Goal: Task Accomplishment & Management: Use online tool/utility

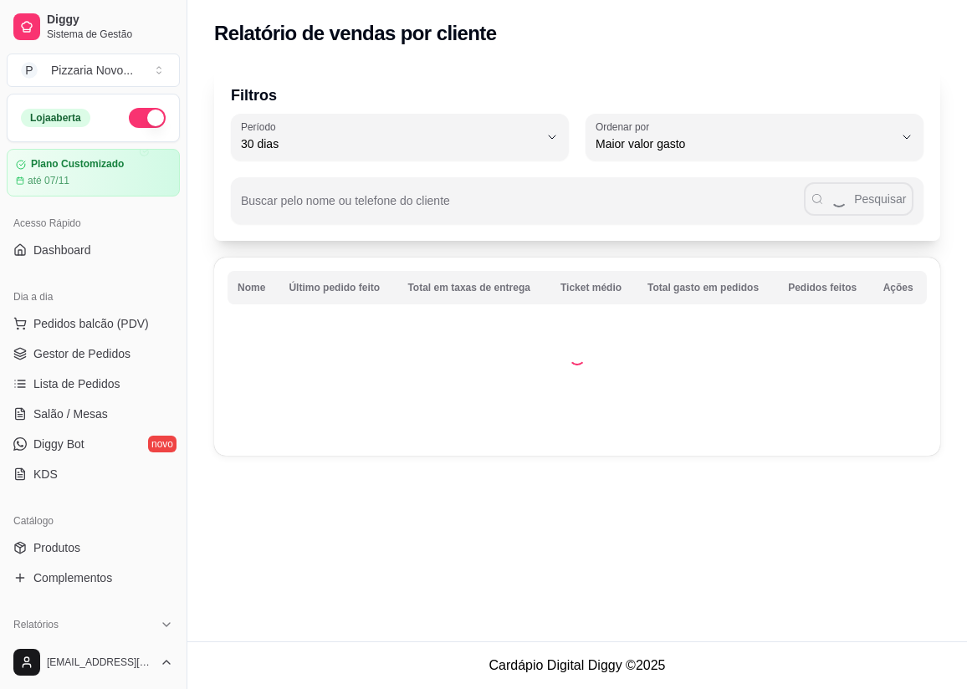
select select "30"
select select "HIGHEST_TOTAL_SPENT_WITH_ORDERS"
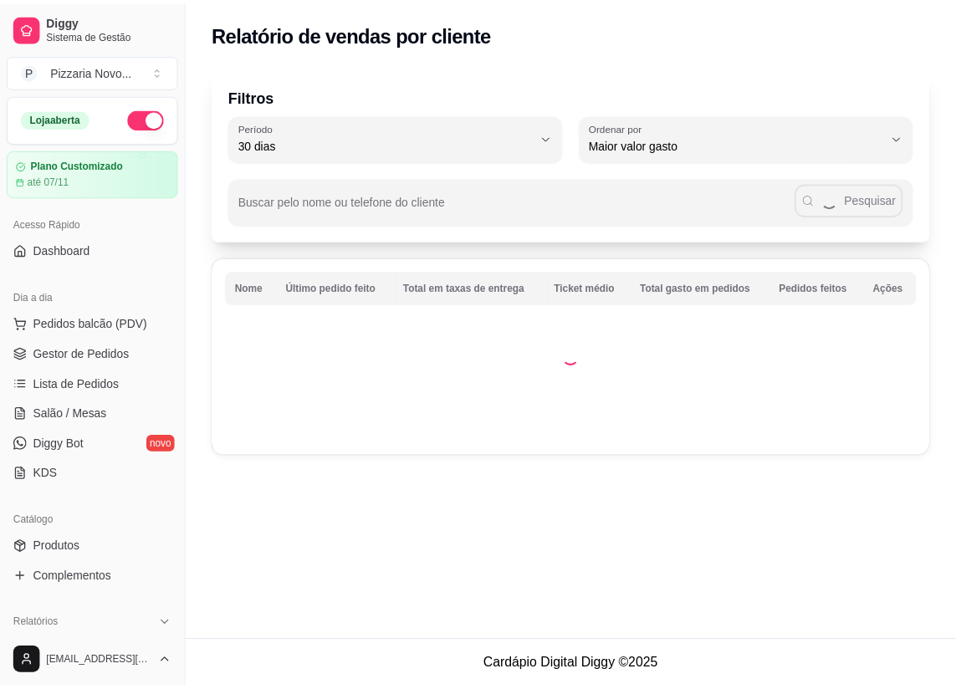
scroll to position [227, 0]
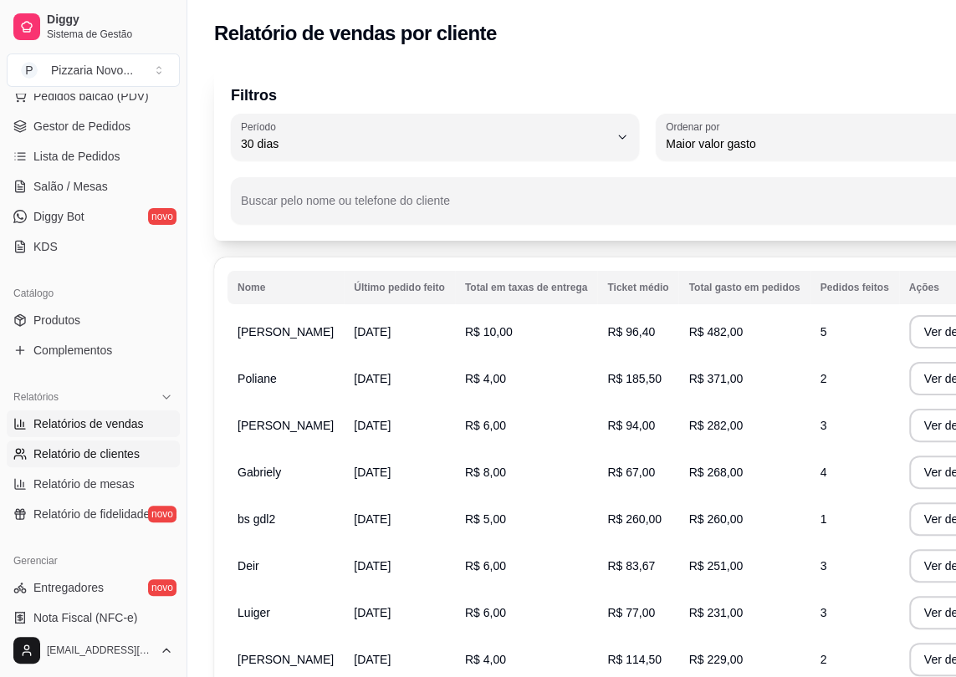
click at [101, 425] on span "Relatórios de vendas" at bounding box center [88, 424] width 110 height 17
select select "ALL"
select select "0"
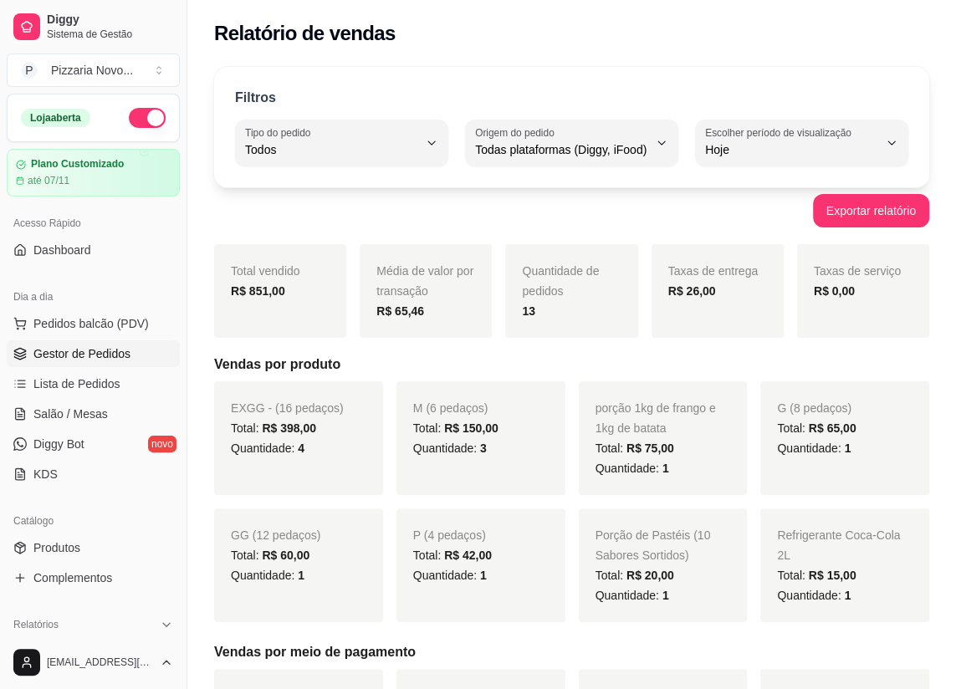
click at [102, 351] on span "Gestor de Pedidos" at bounding box center [81, 353] width 97 height 17
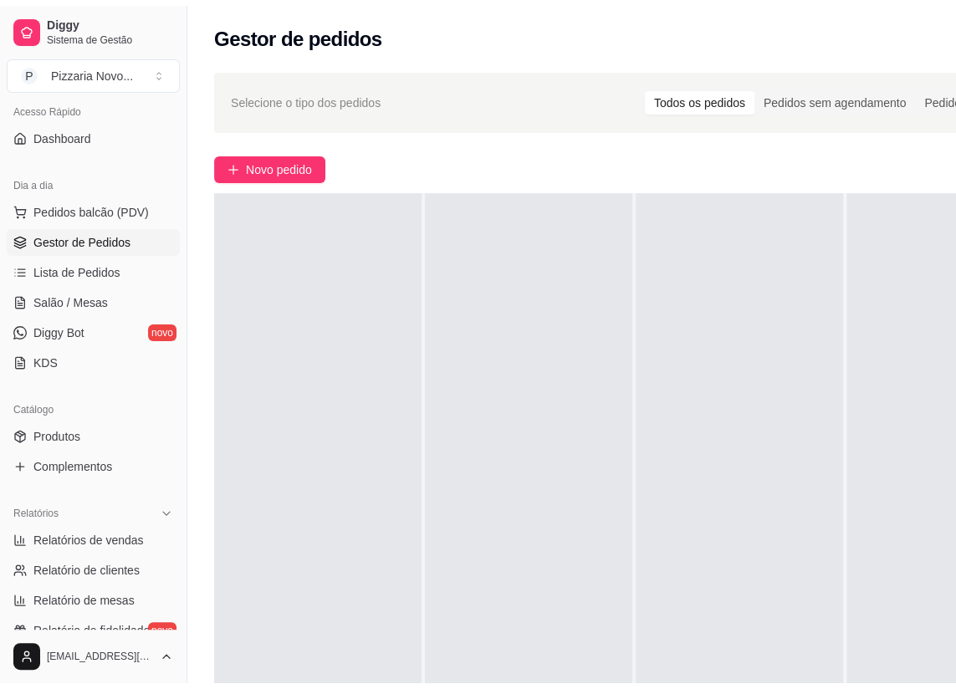
scroll to position [151, 0]
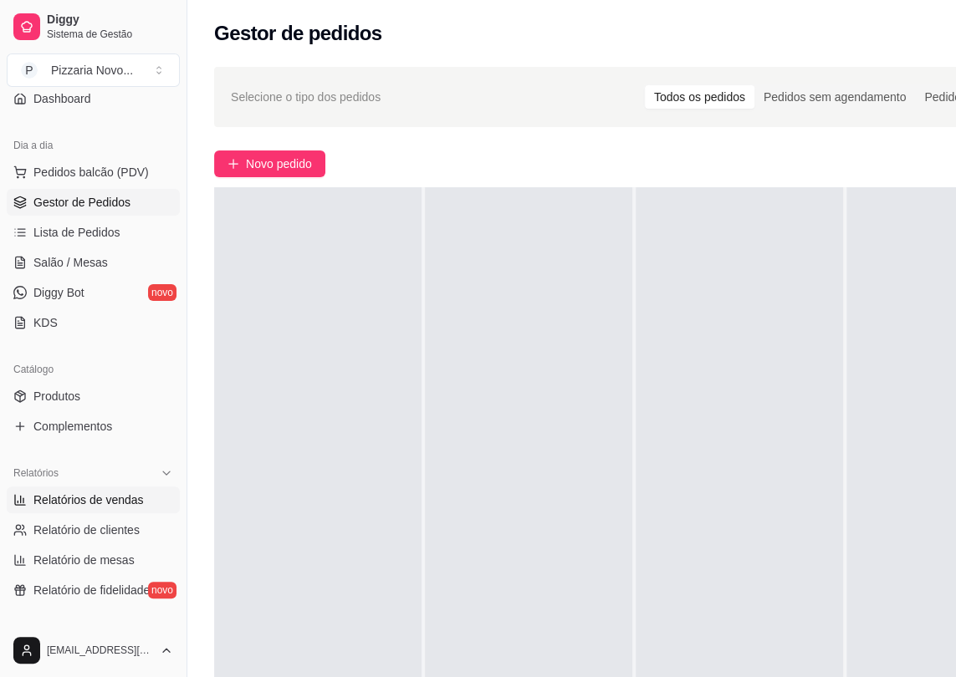
click at [89, 500] on span "Relatórios de vendas" at bounding box center [88, 500] width 110 height 17
select select "ALL"
select select "0"
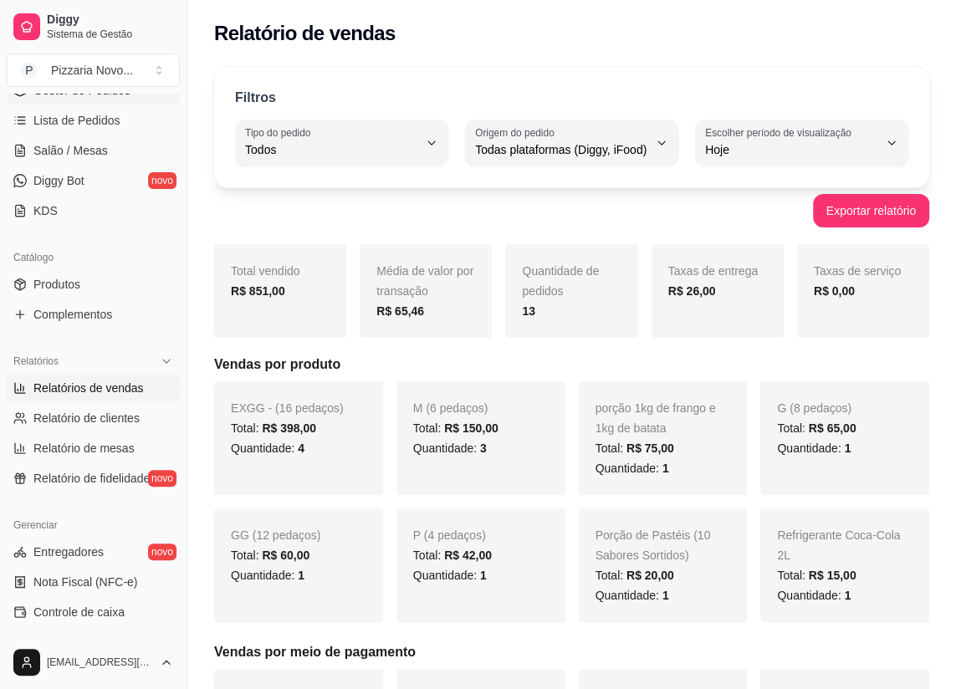
scroll to position [456, 0]
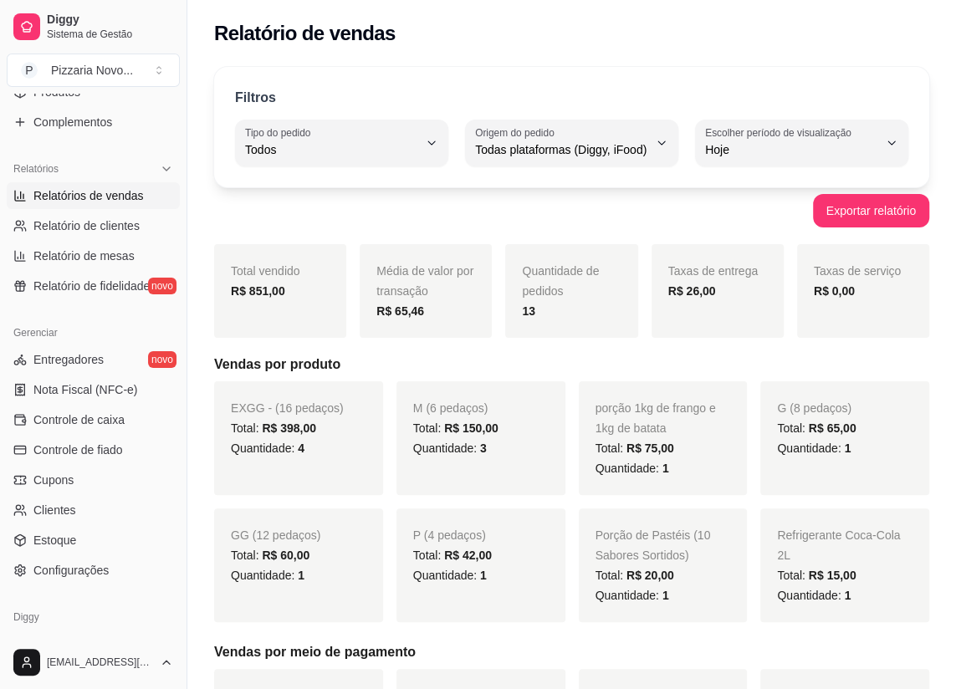
click at [7, 182] on link "Relatórios de vendas" at bounding box center [93, 195] width 173 height 27
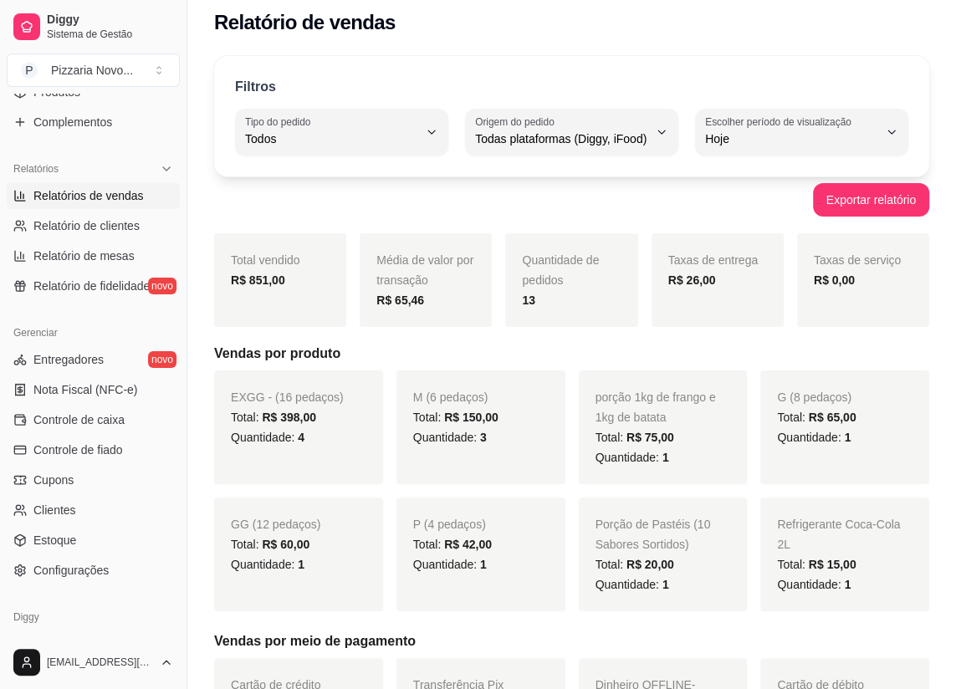
scroll to position [0, 0]
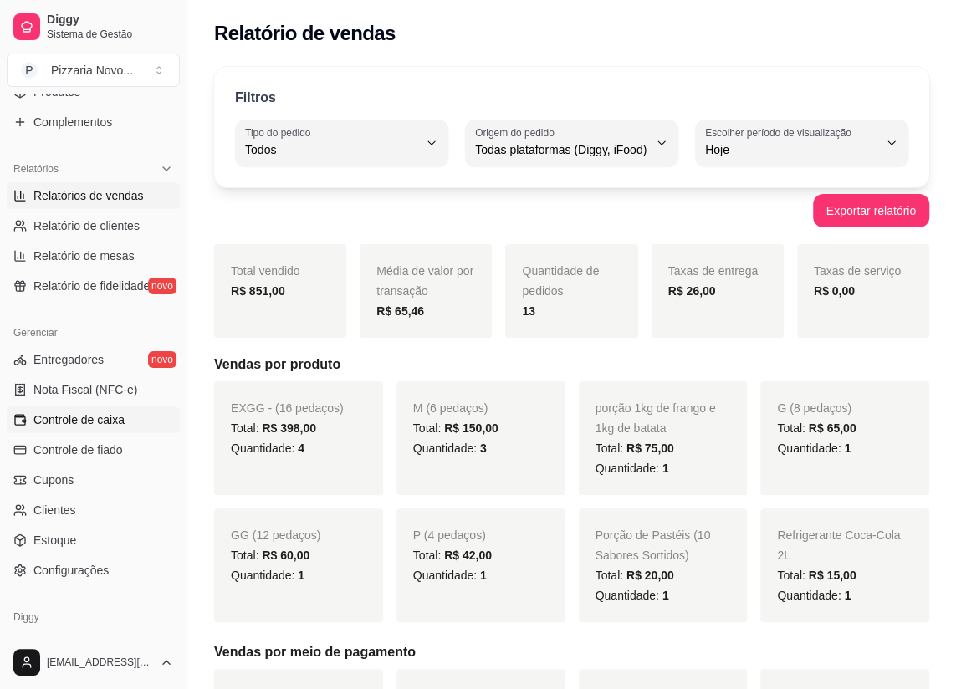
click at [79, 417] on span "Controle de caixa" at bounding box center [78, 419] width 91 height 17
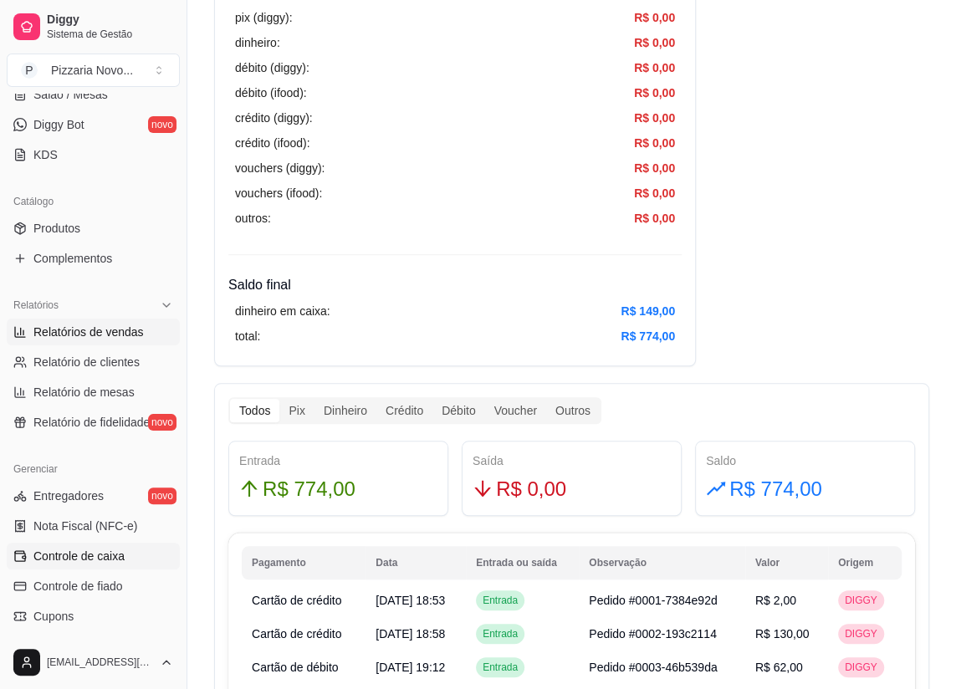
scroll to position [75, 0]
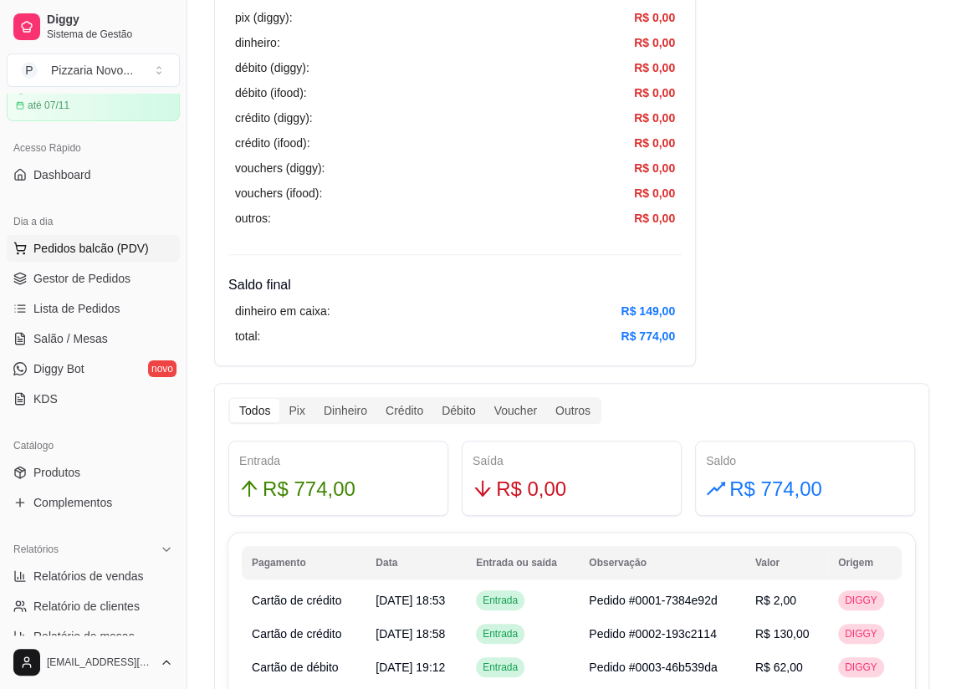
click at [110, 249] on span "Pedidos balcão (PDV)" at bounding box center [90, 248] width 115 height 17
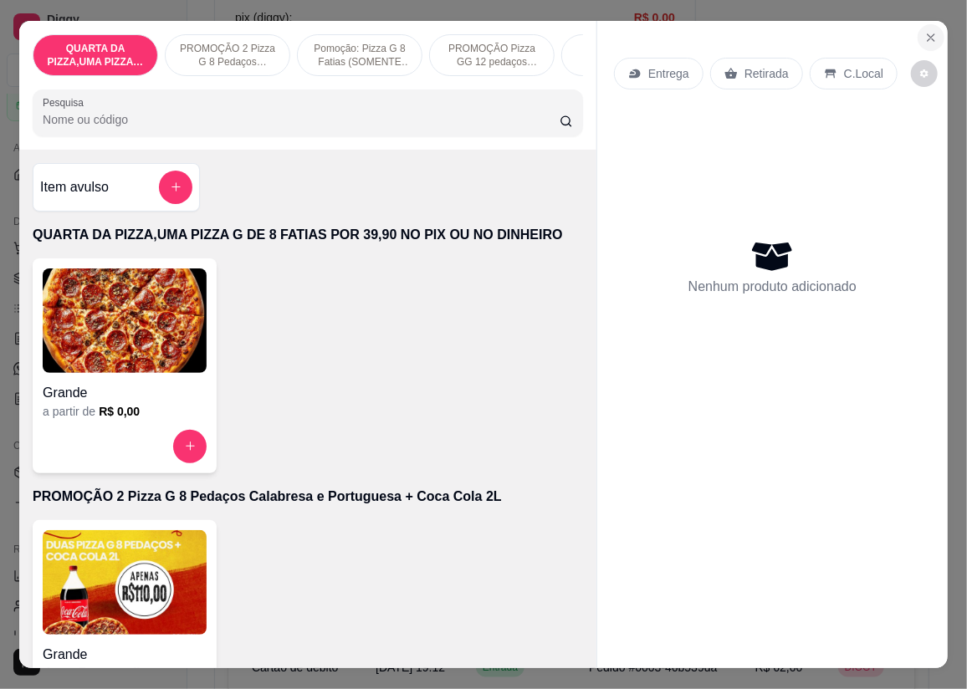
click at [927, 34] on icon "Close" at bounding box center [930, 37] width 7 height 7
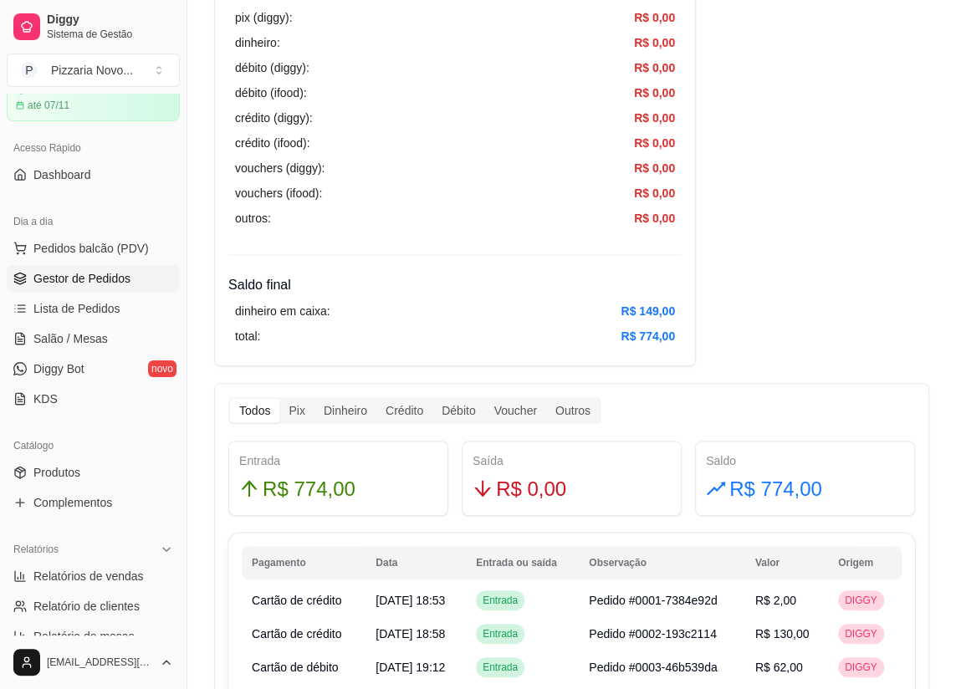
click at [72, 276] on span "Gestor de Pedidos" at bounding box center [81, 278] width 97 height 17
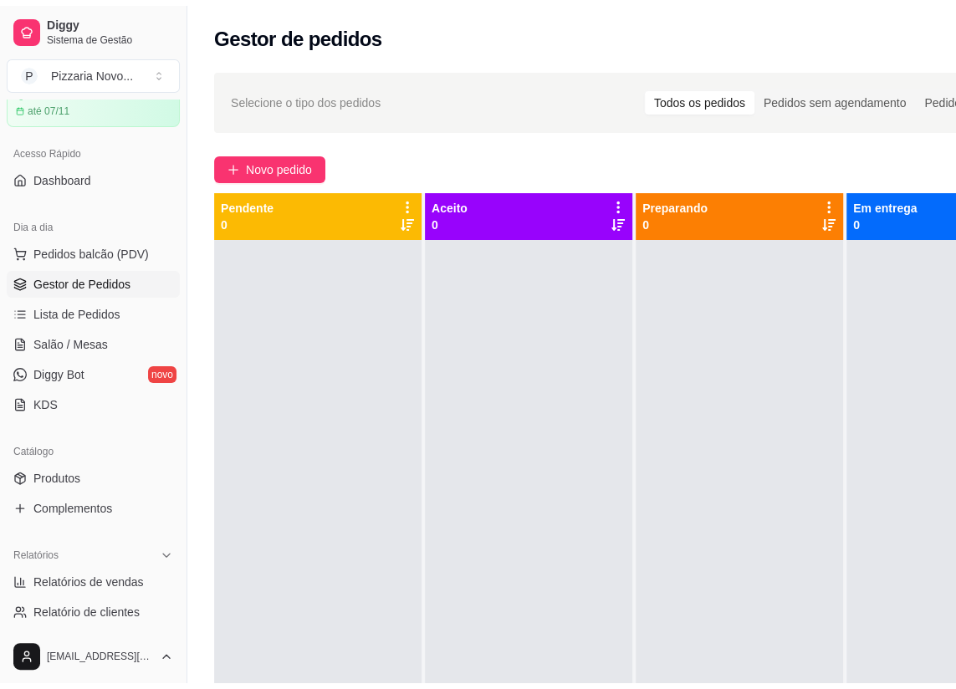
scroll to position [59, 0]
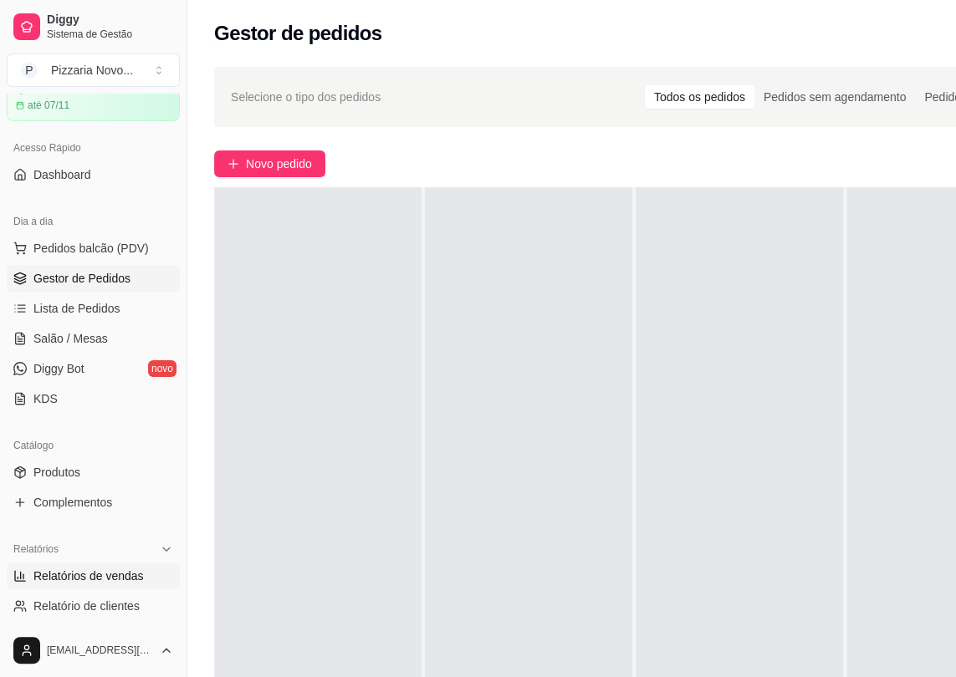
click at [98, 577] on span "Relatórios de vendas" at bounding box center [88, 576] width 110 height 17
select select "ALL"
select select "0"
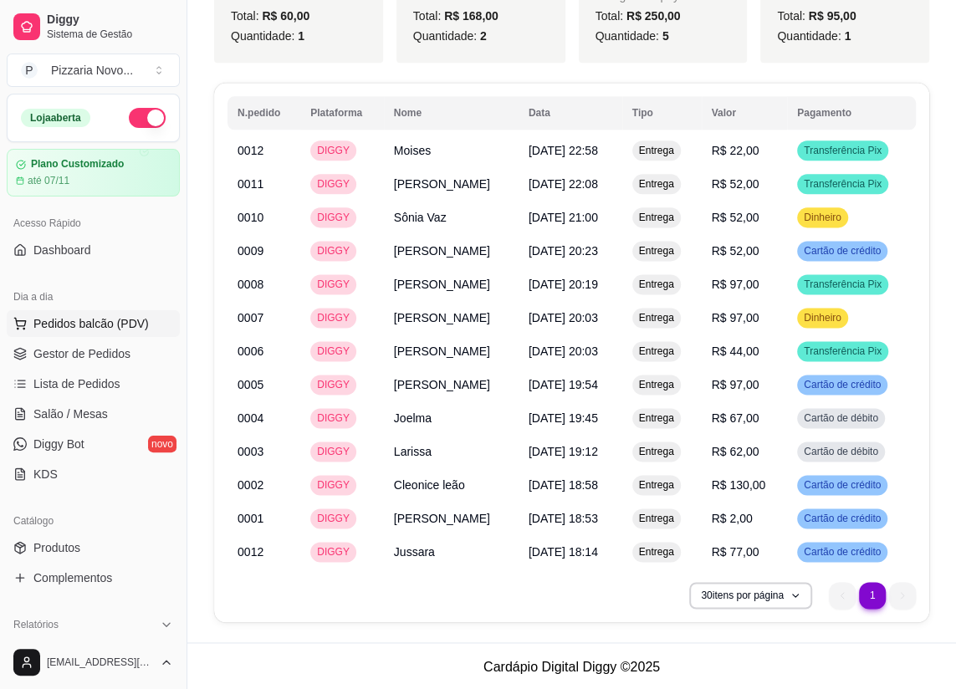
click at [38, 310] on button "Pedidos balcão (PDV)" at bounding box center [93, 323] width 173 height 27
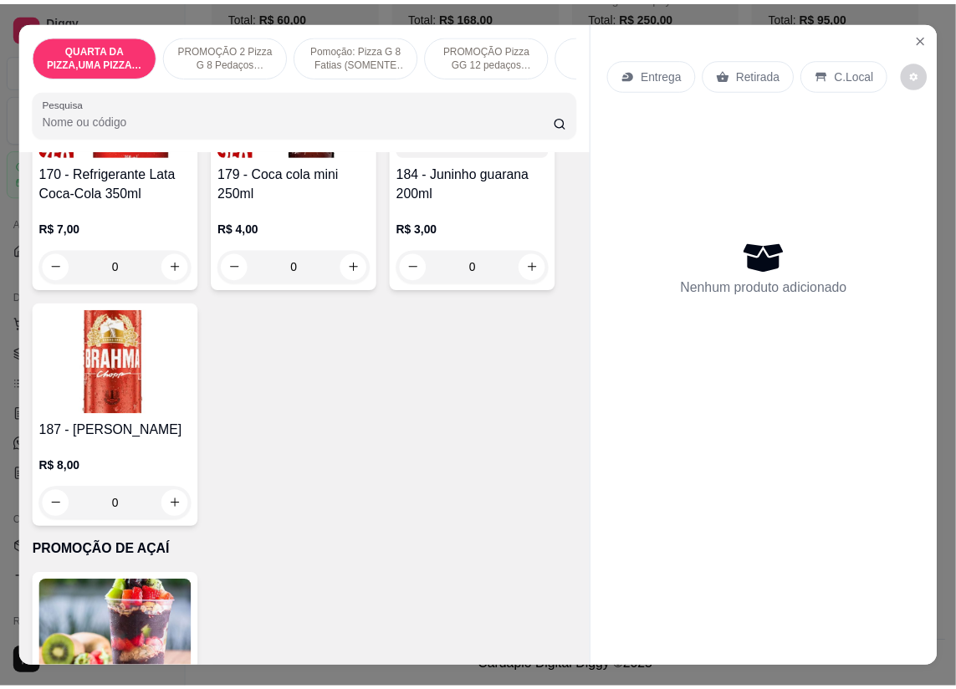
scroll to position [7224, 0]
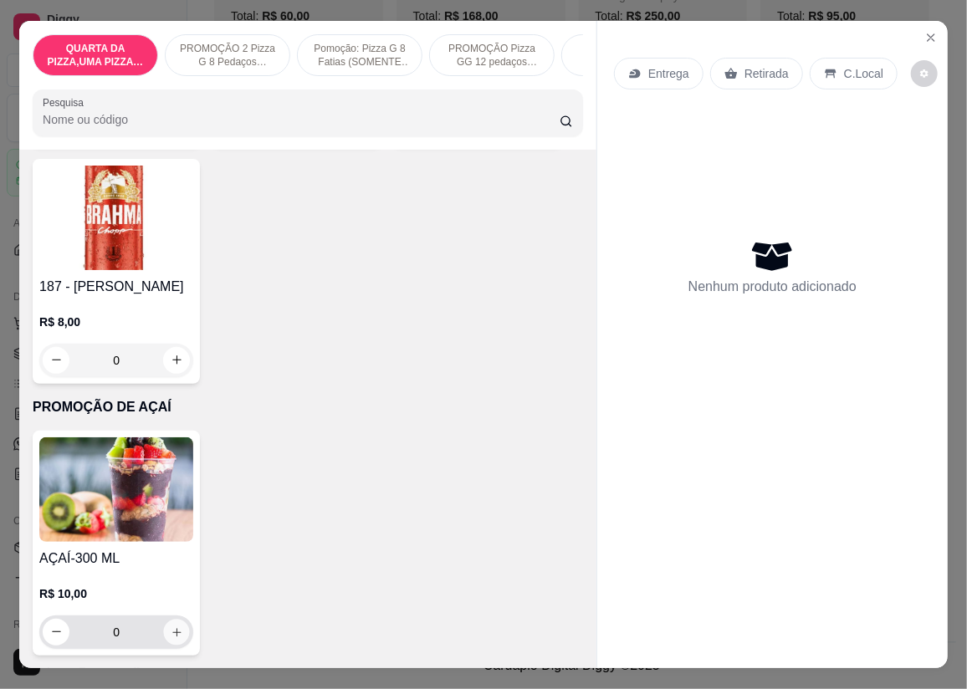
click at [171, 626] on icon "increase-product-quantity" at bounding box center [177, 632] width 13 height 13
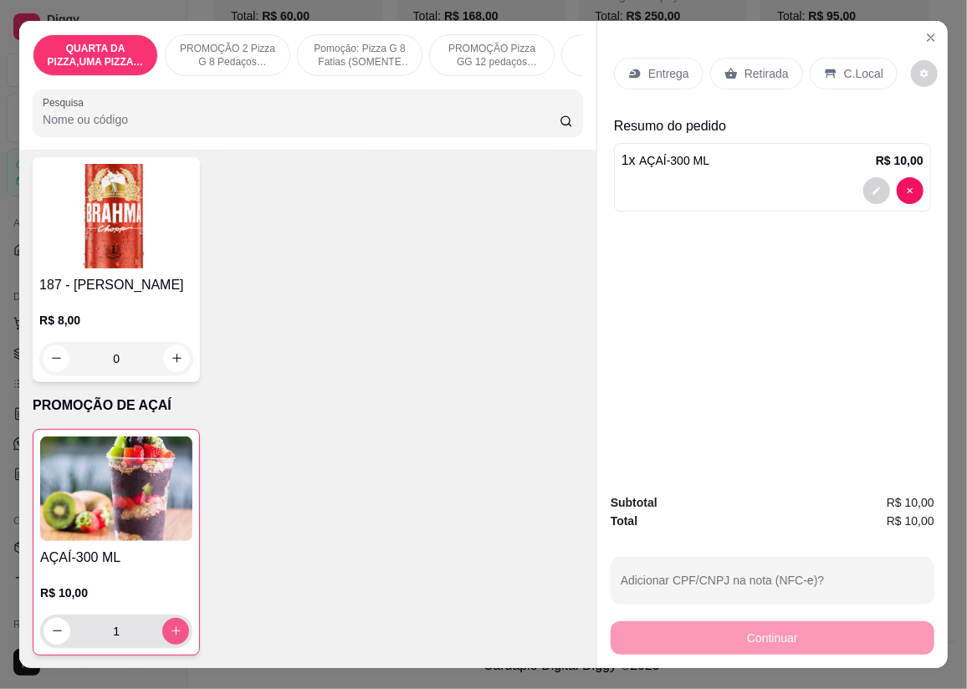
click at [166, 619] on button "increase-product-quantity" at bounding box center [175, 631] width 27 height 27
type input "2"
click at [641, 74] on div "Entrega" at bounding box center [658, 74] width 89 height 32
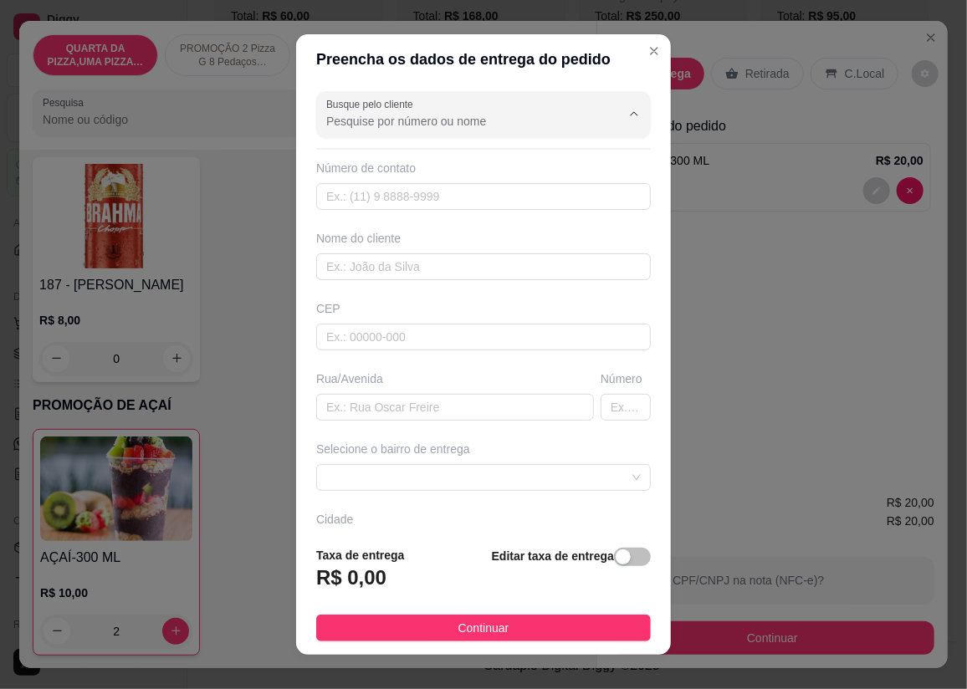
click at [408, 120] on input "Busque pelo cliente" at bounding box center [460, 121] width 268 height 17
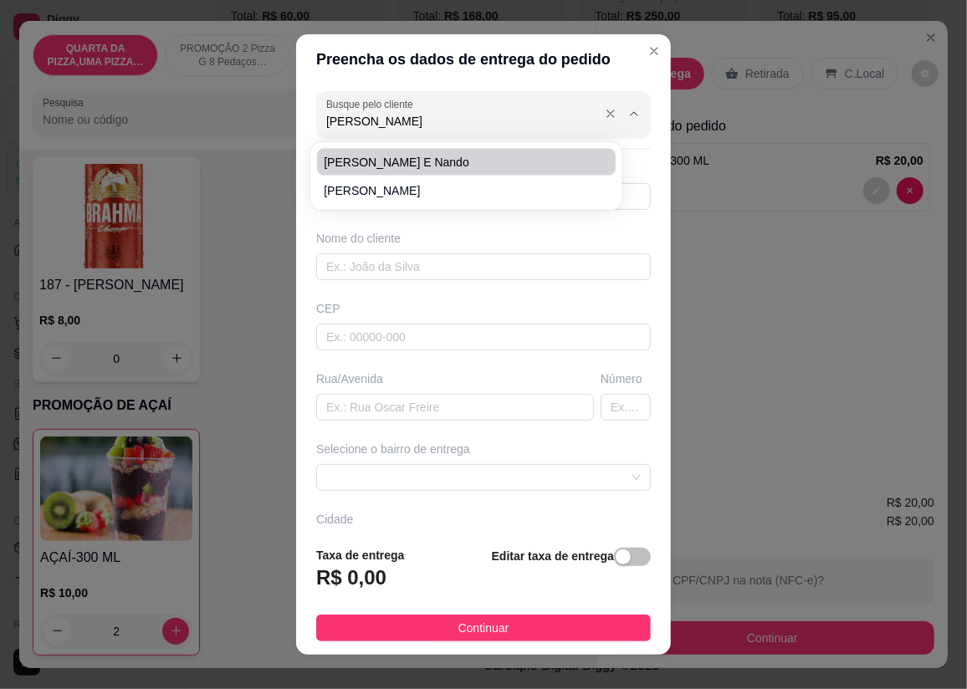
click at [368, 118] on input "[PERSON_NAME]" at bounding box center [460, 121] width 268 height 17
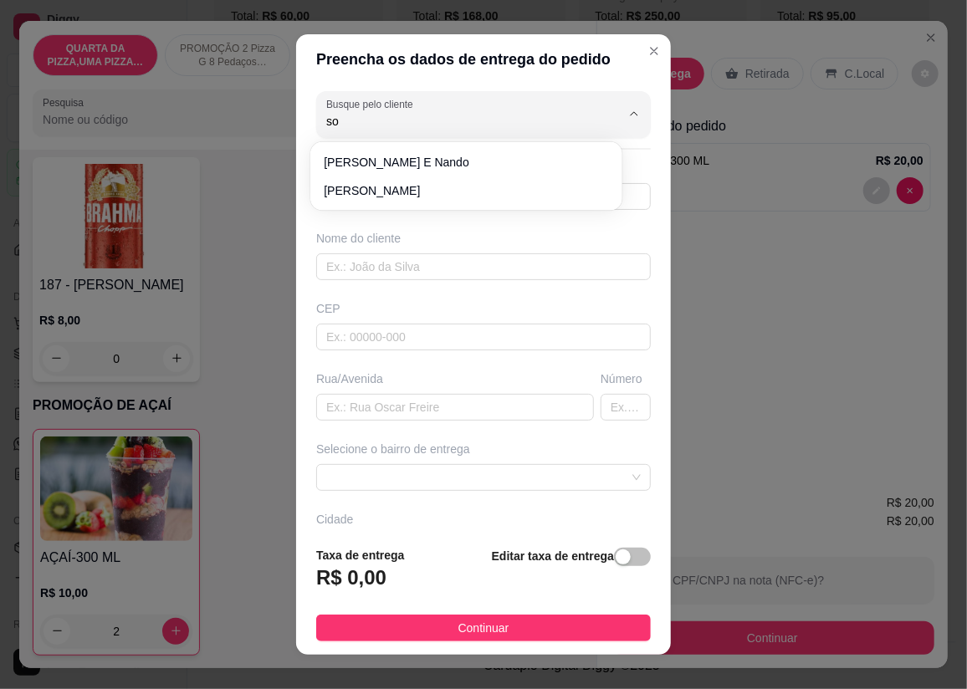
type input "s"
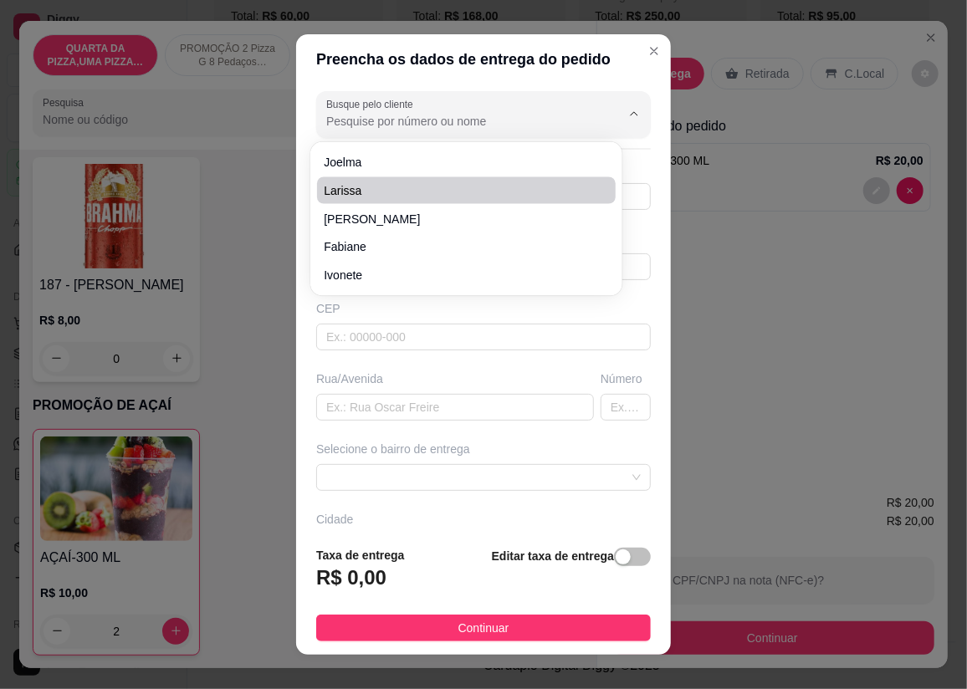
click at [401, 118] on input "Busque pelo cliente" at bounding box center [460, 121] width 268 height 17
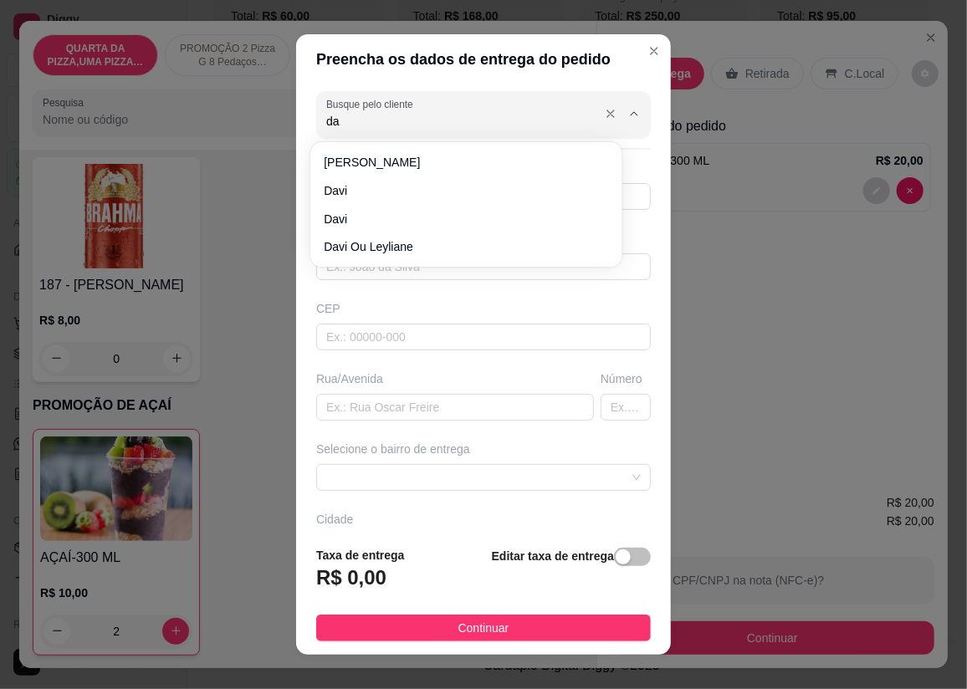
type input "d"
type input "[PERSON_NAME]"
click at [396, 120] on input "[PERSON_NAME]" at bounding box center [460, 121] width 268 height 17
click at [473, 17] on div "Preencha os dados de entrega do pedido Busque pelo cliente [PERSON_NAME] Número…" at bounding box center [483, 344] width 967 height 689
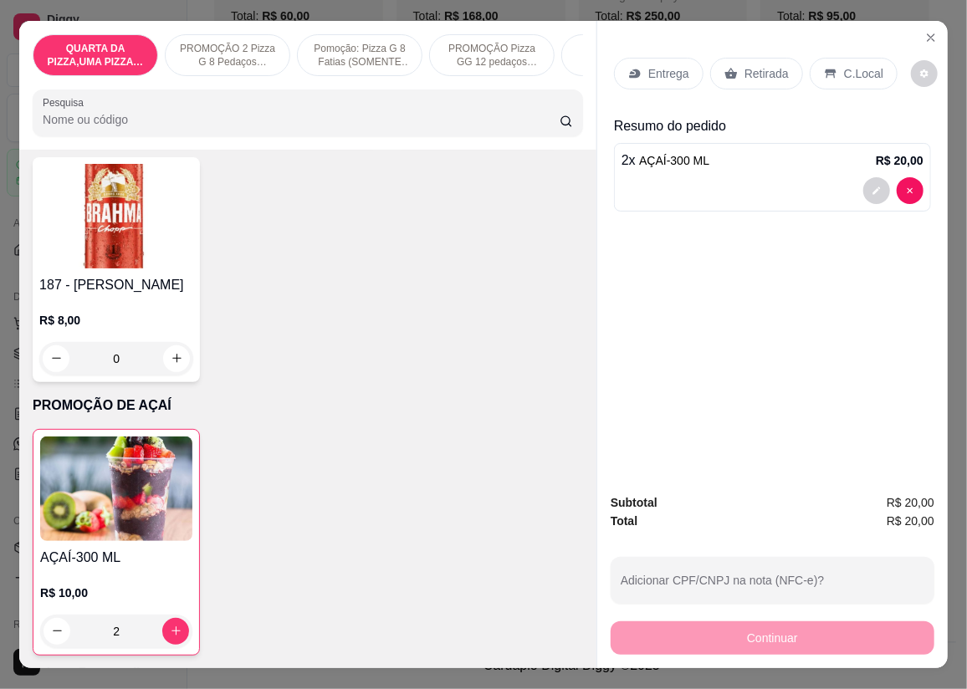
click at [651, 58] on div "Entrega" at bounding box center [658, 74] width 89 height 32
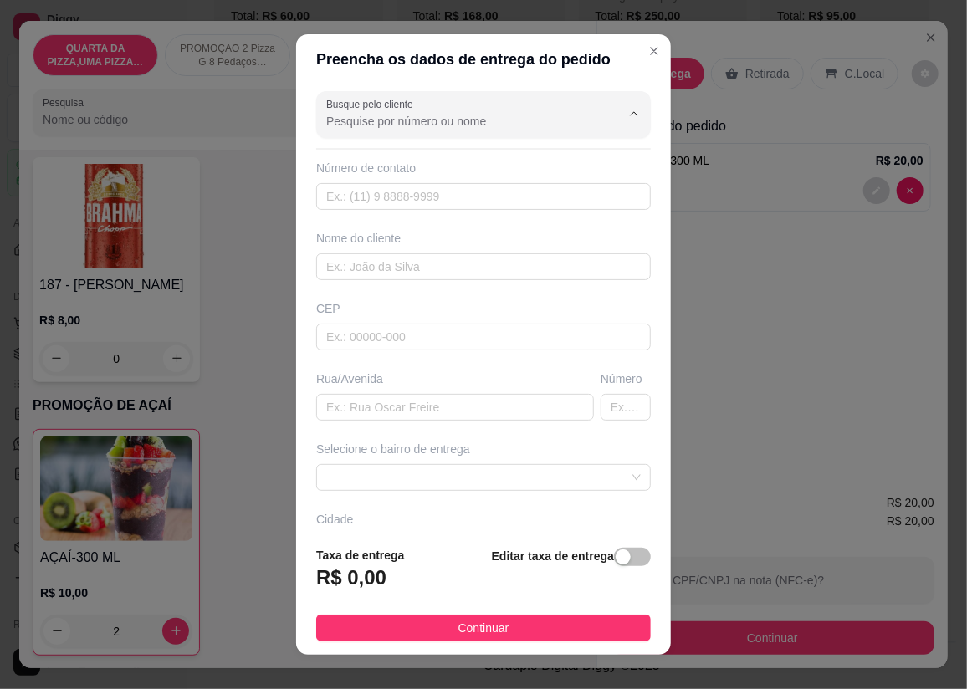
click at [496, 117] on input "Busque pelo cliente" at bounding box center [460, 121] width 268 height 17
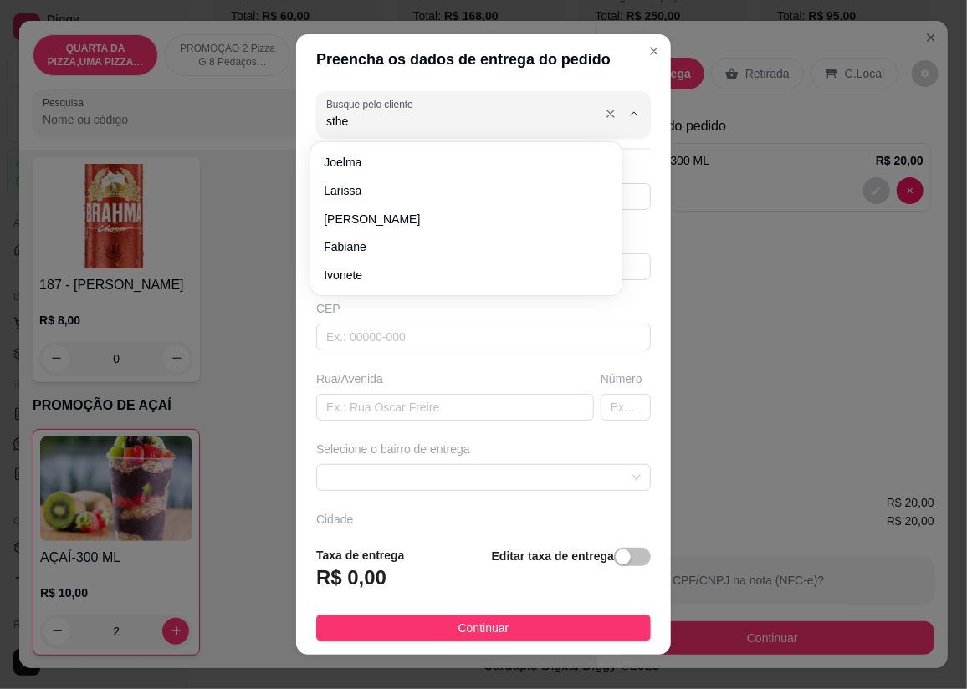
type input "sther"
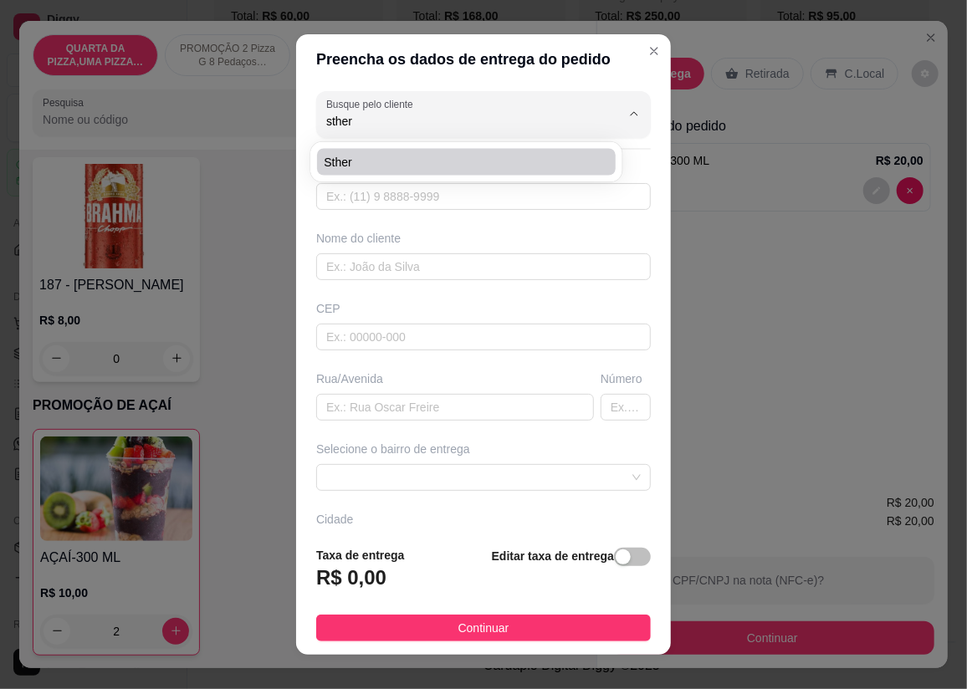
click at [454, 159] on span "sther" at bounding box center [458, 162] width 268 height 17
type input "27988570331"
type input "sther"
type input "rua [GEOGRAPHIC_DATA]"
type input "10"
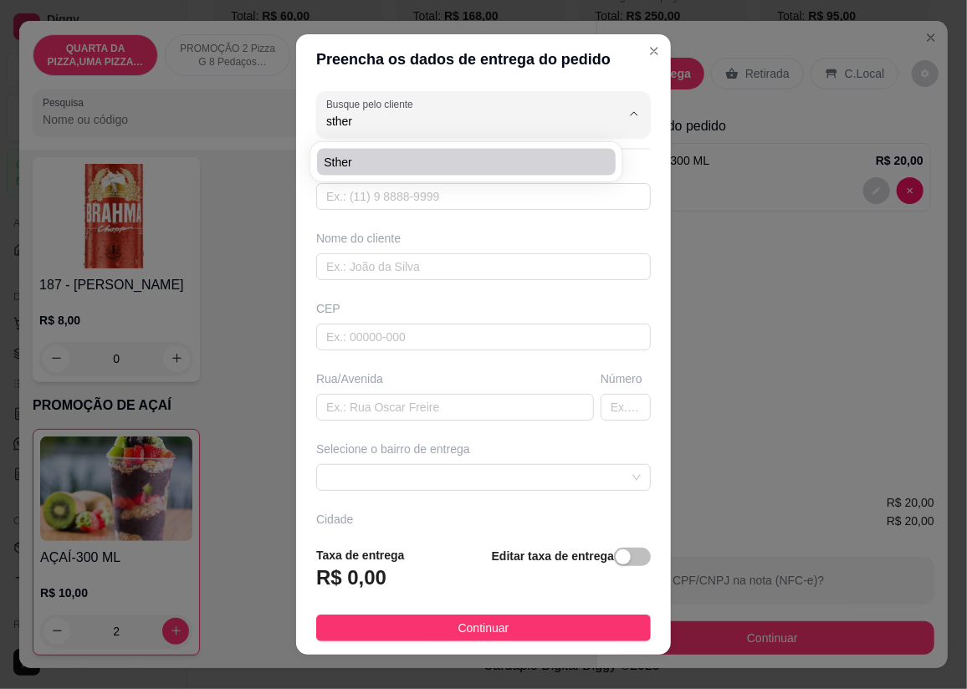
type input "CARIACICA"
type input "avisa o motoboy que se entregar errado vou jogar agua gelada"
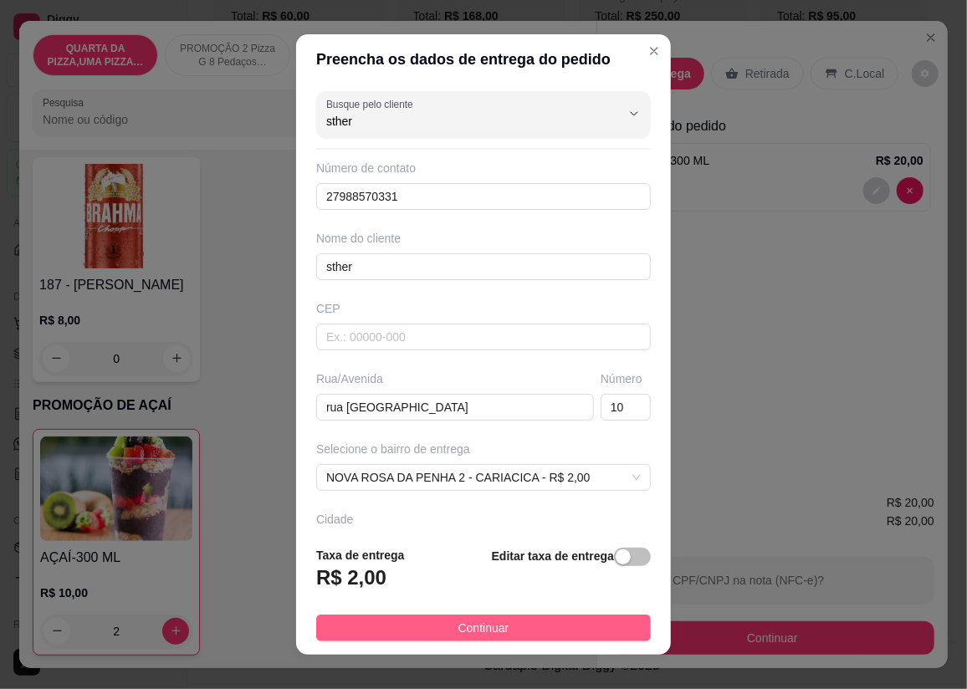
click at [393, 621] on button "Continuar" at bounding box center [483, 628] width 335 height 27
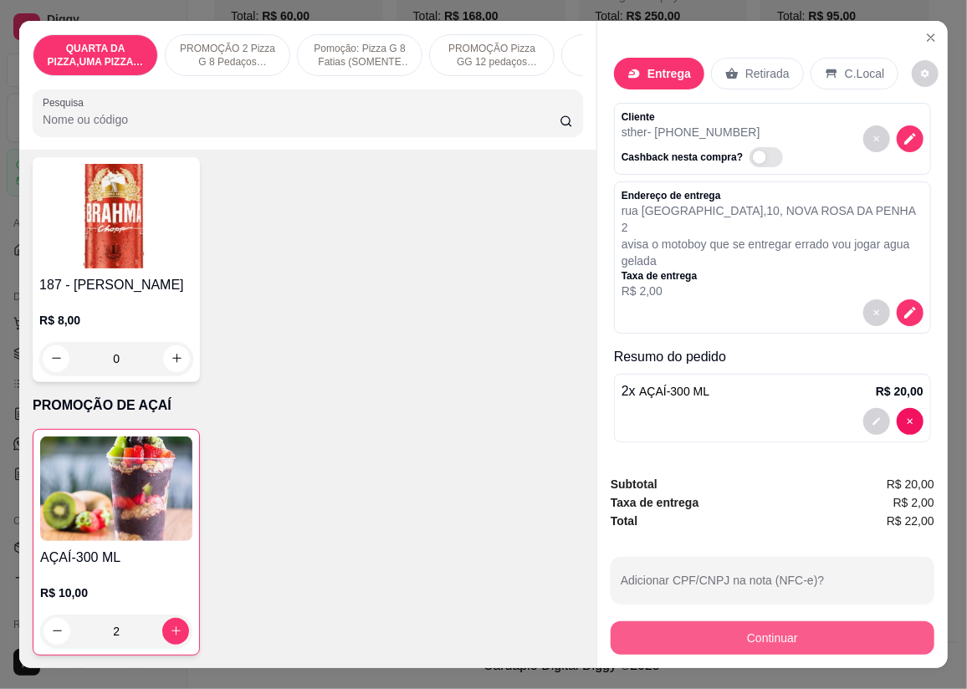
click at [663, 621] on button "Continuar" at bounding box center [772, 637] width 324 height 33
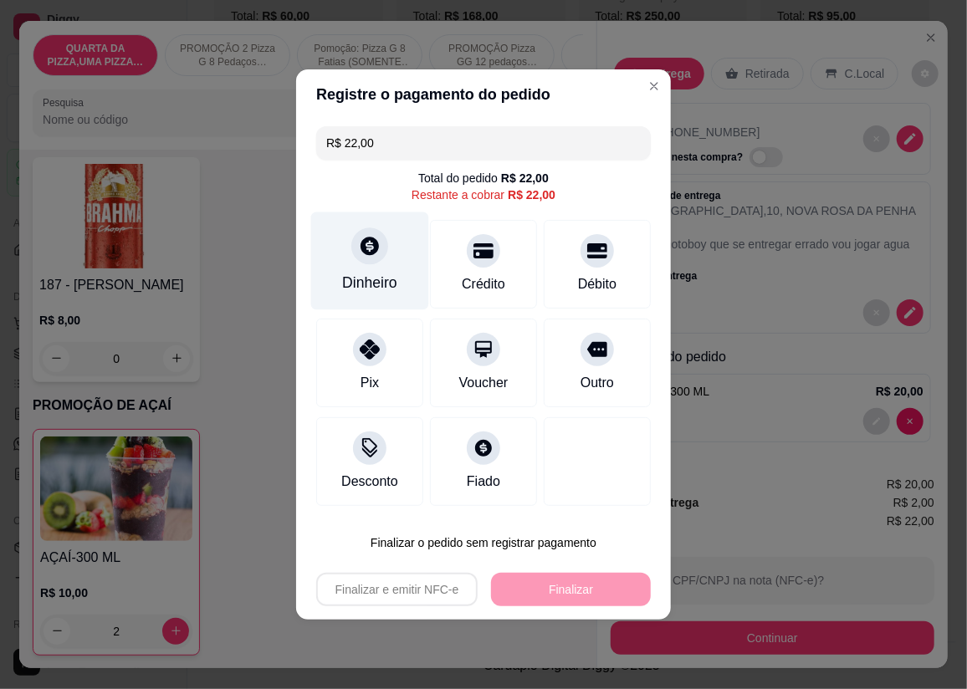
click at [353, 255] on div at bounding box center [369, 245] width 37 height 37
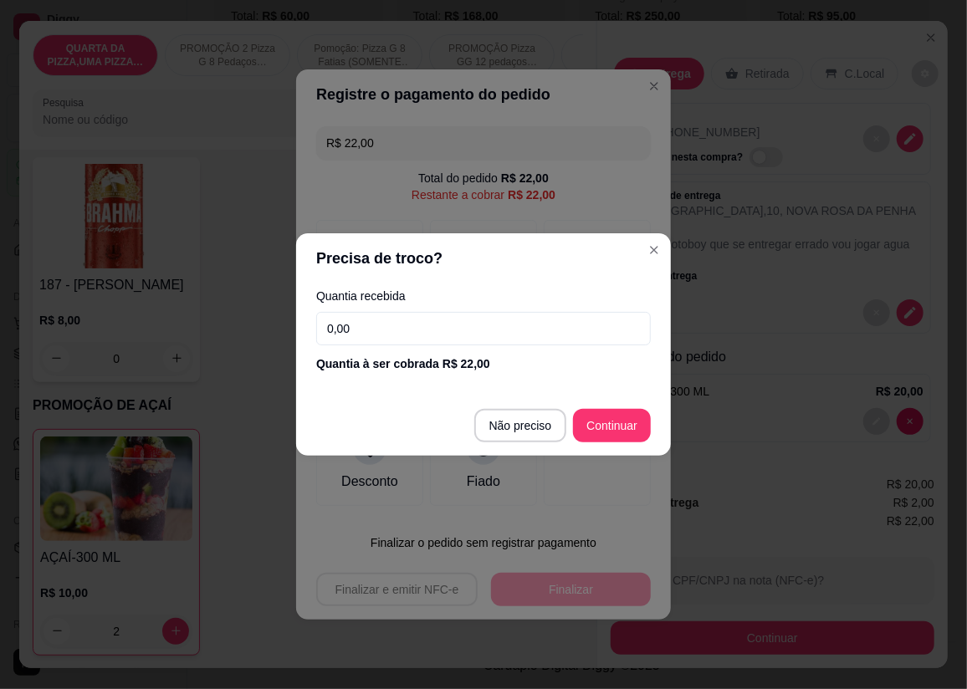
click at [387, 334] on input "0,00" at bounding box center [483, 328] width 335 height 33
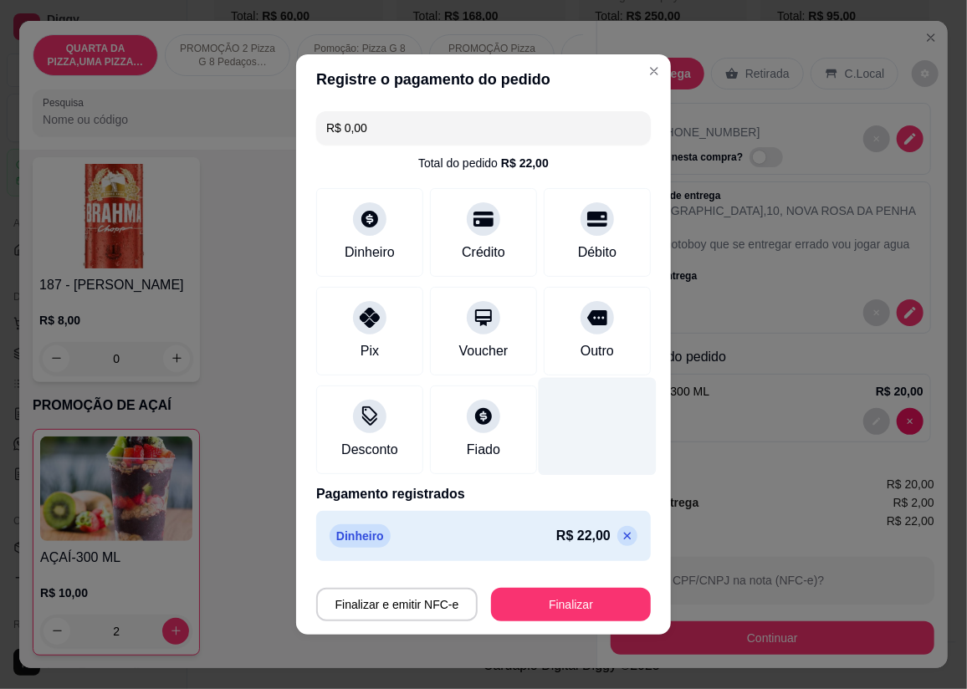
type input "R$ 0,00"
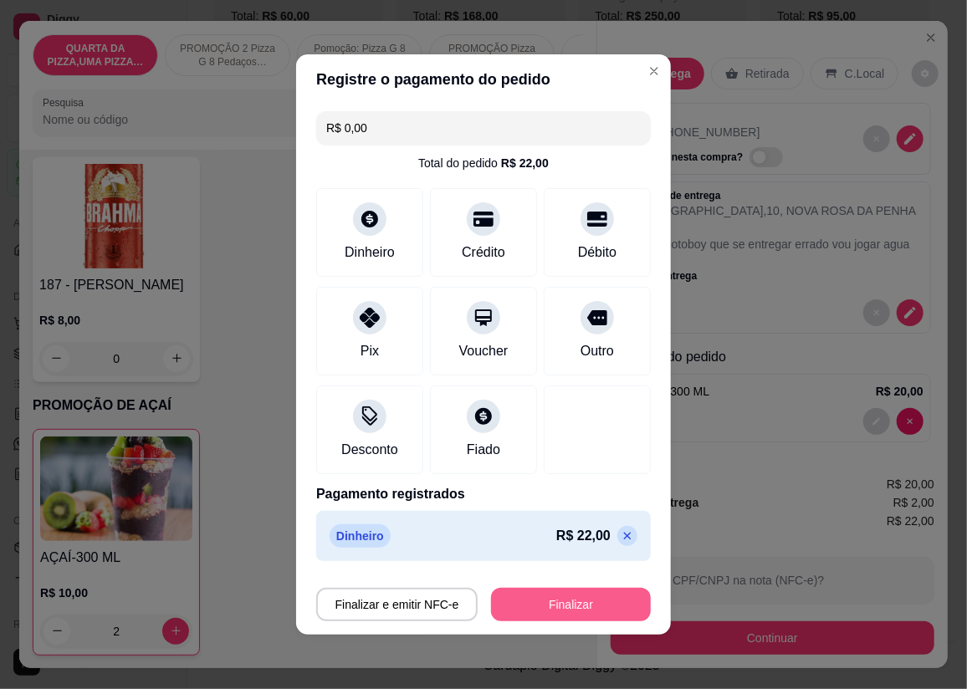
click at [543, 603] on button "Finalizar" at bounding box center [571, 604] width 160 height 33
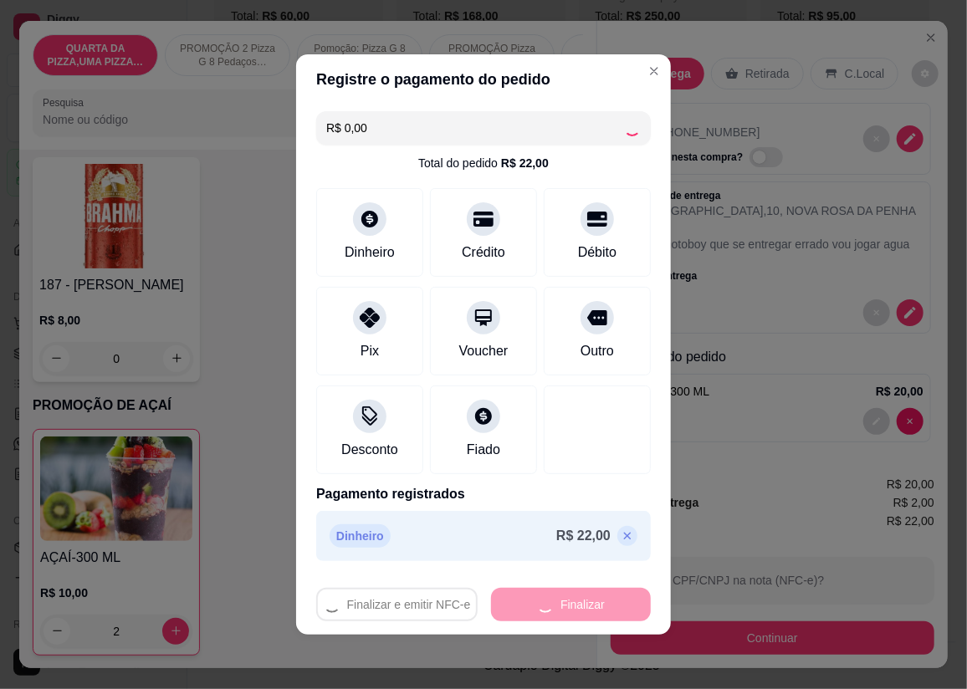
type input "0"
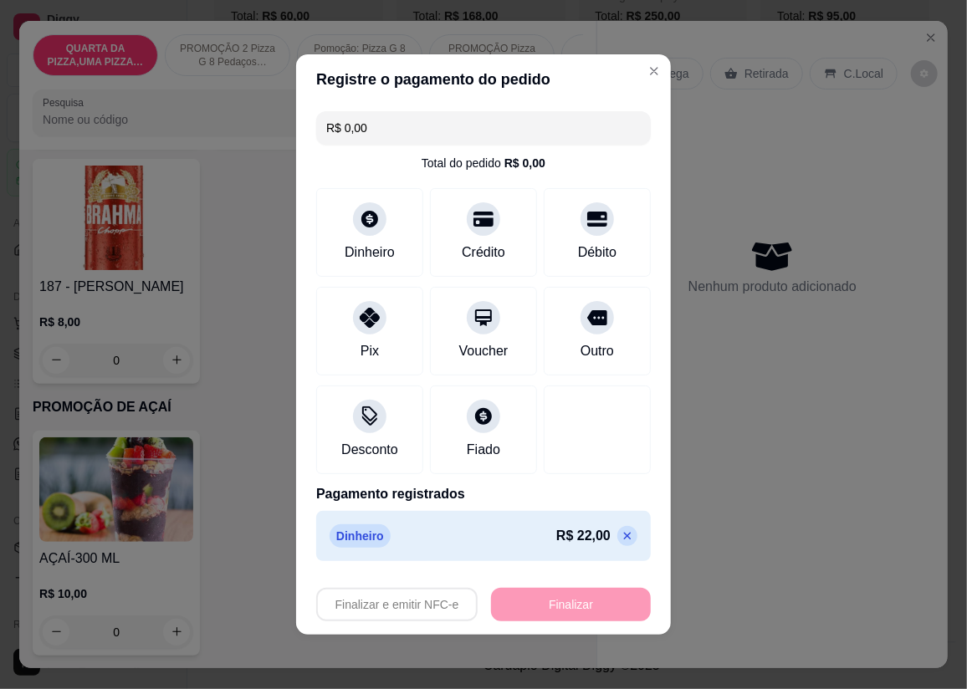
type input "-R$ 22,00"
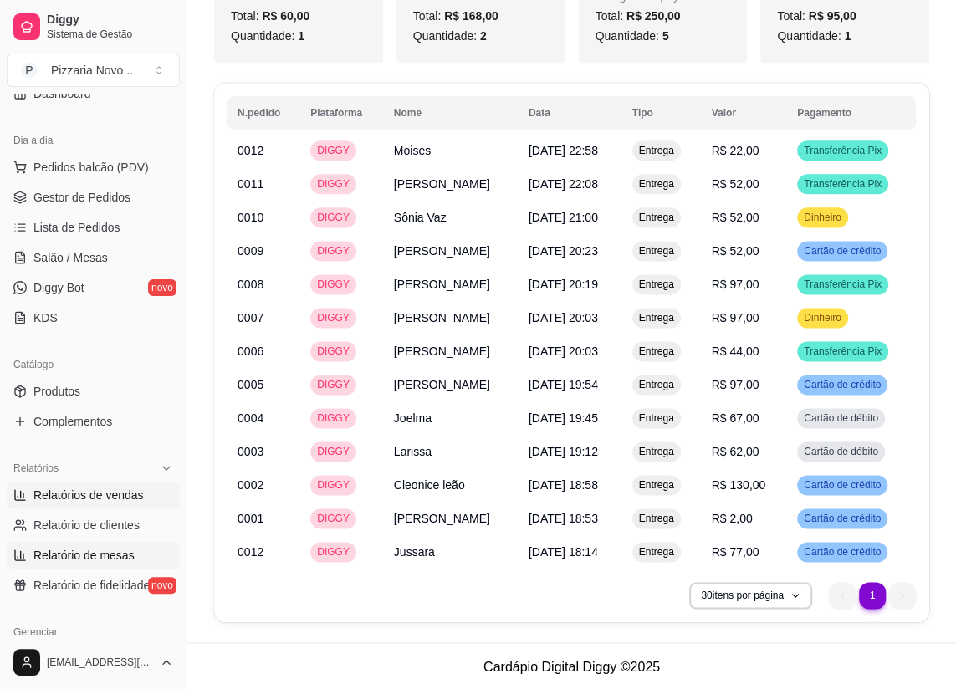
scroll to position [227, 0]
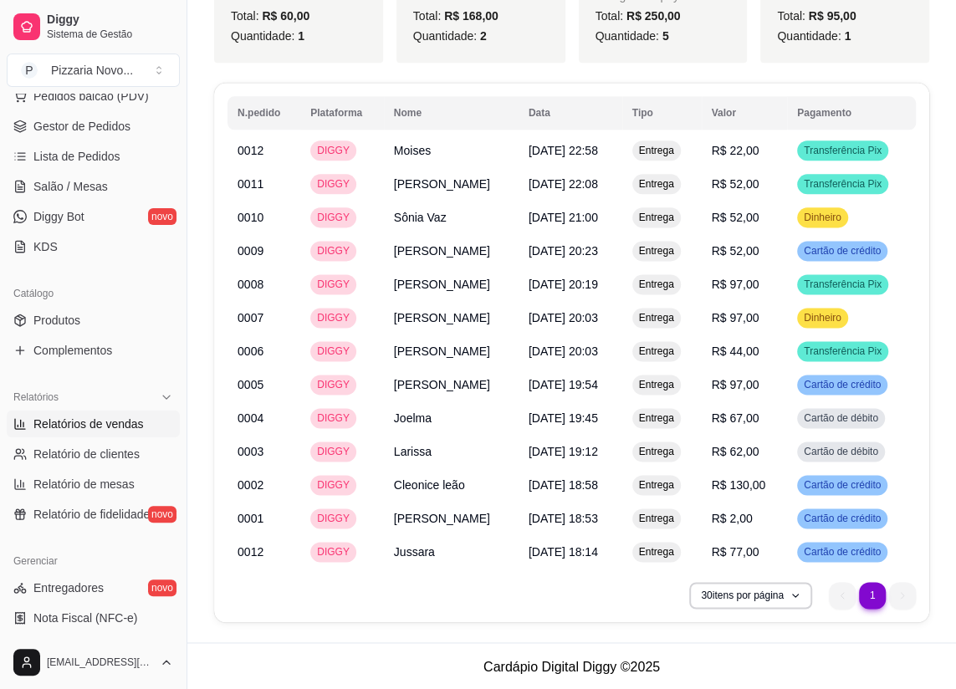
click at [98, 422] on span "Relatórios de vendas" at bounding box center [88, 424] width 110 height 17
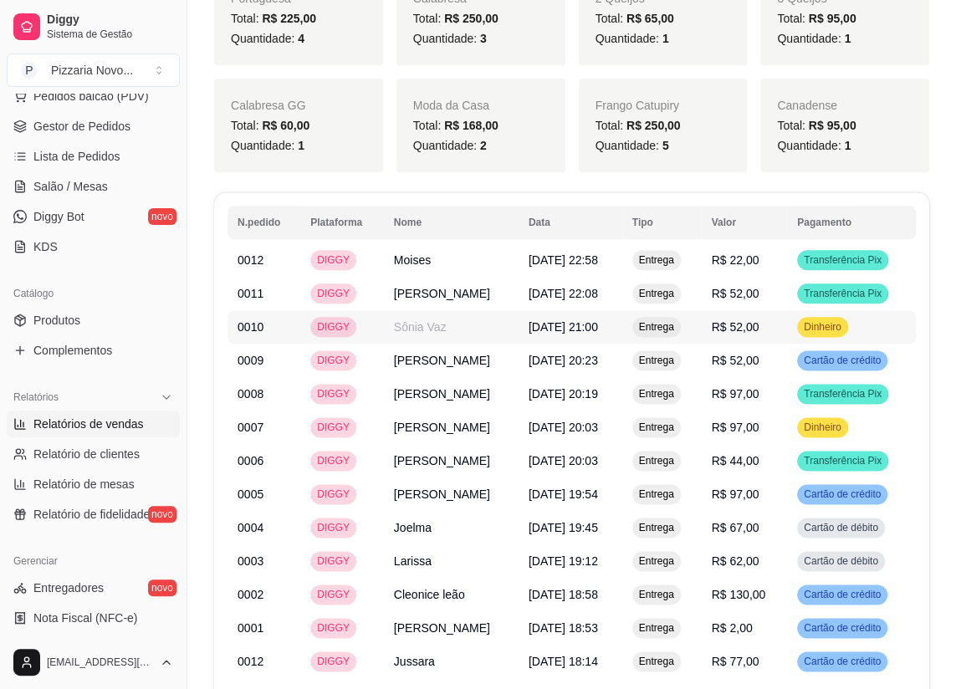
scroll to position [988, 0]
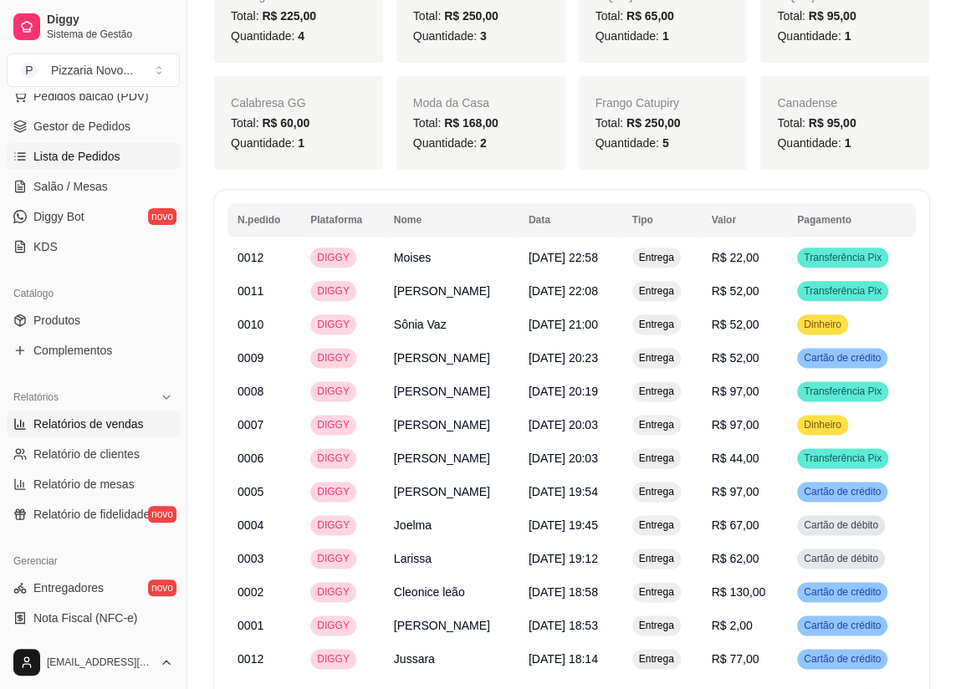
click at [88, 148] on span "Lista de Pedidos" at bounding box center [76, 156] width 87 height 17
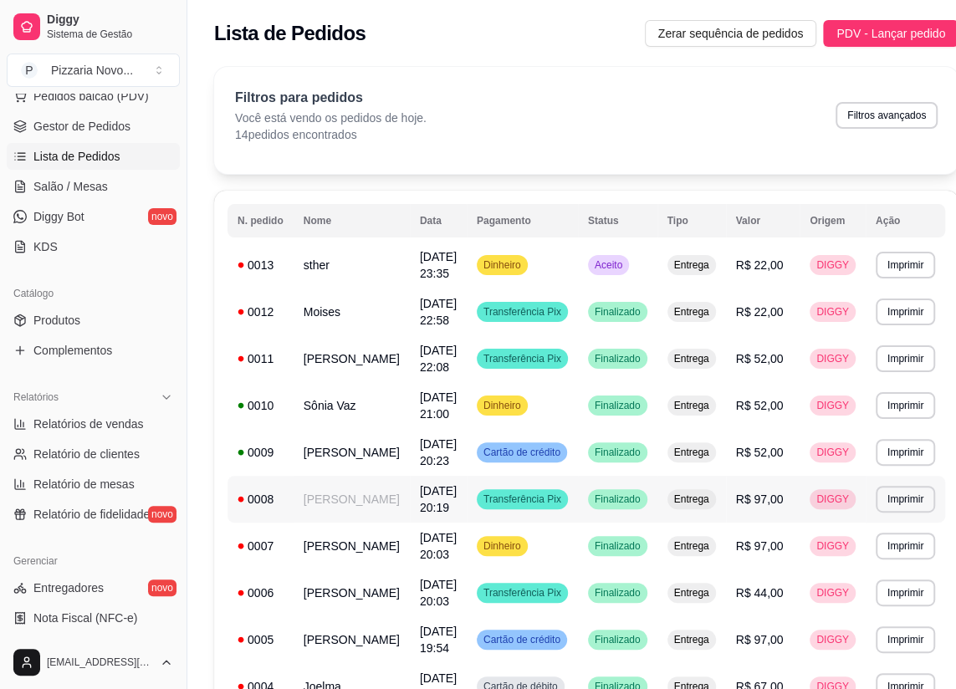
scroll to position [151, 0]
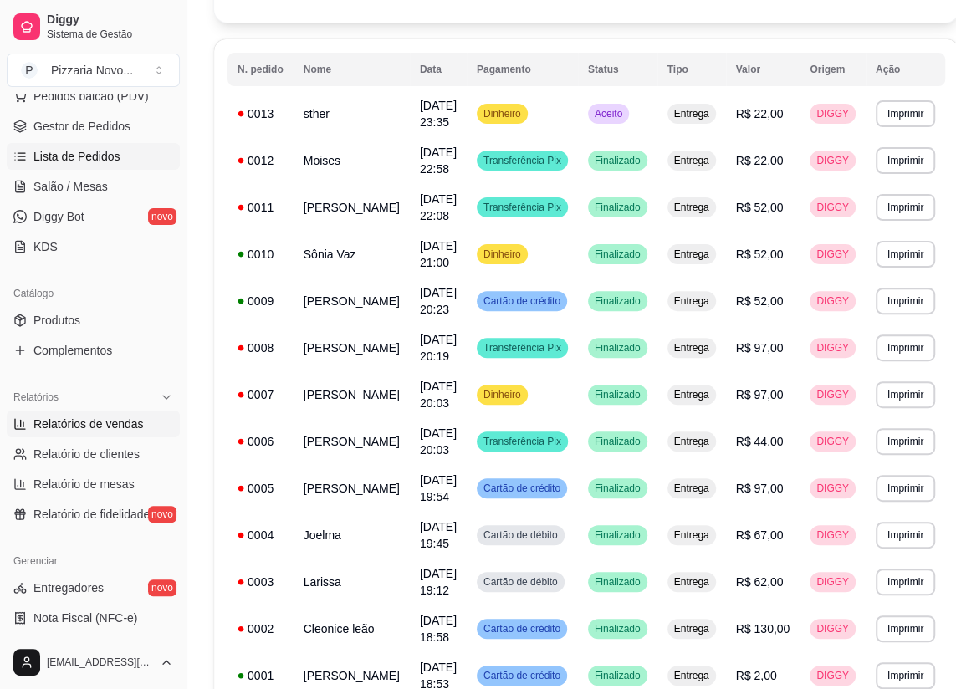
click at [58, 429] on span "Relatórios de vendas" at bounding box center [88, 424] width 110 height 17
select select "ALL"
select select "0"
